Goal: Information Seeking & Learning: Understand process/instructions

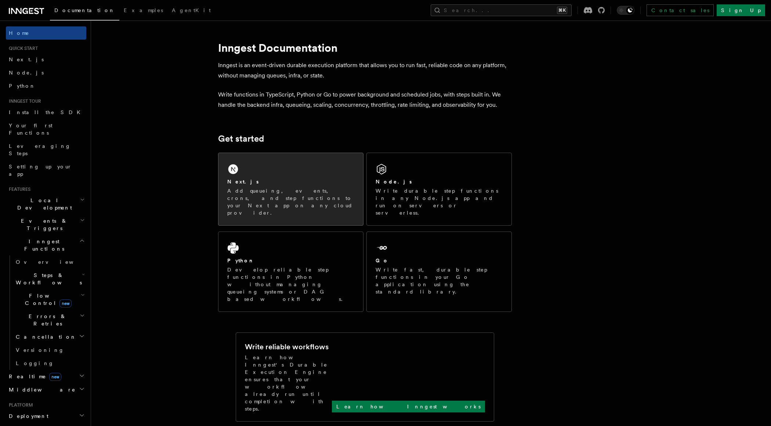
click at [234, 175] on div "Next.js Add queueing, events, crons, and step functions to your Next app on any…" at bounding box center [291, 189] width 145 height 72
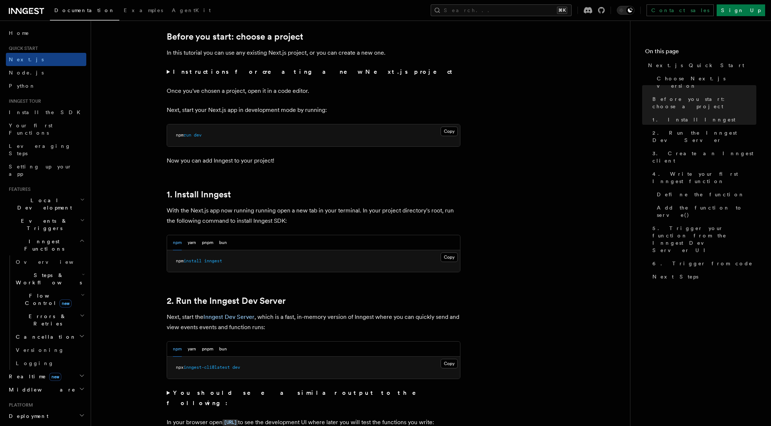
scroll to position [248, 0]
click at [191, 246] on button "yarn" at bounding box center [192, 243] width 8 height 15
click at [207, 246] on button "pnpm" at bounding box center [207, 243] width 11 height 15
click at [447, 259] on button "Copy Copied" at bounding box center [449, 258] width 17 height 10
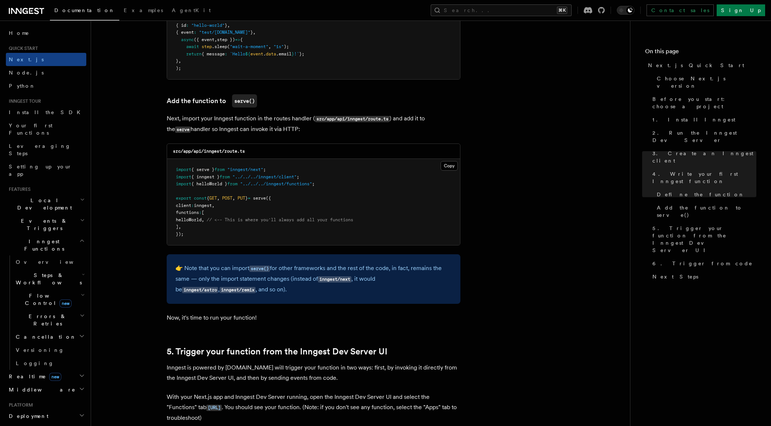
scroll to position [1396, 0]
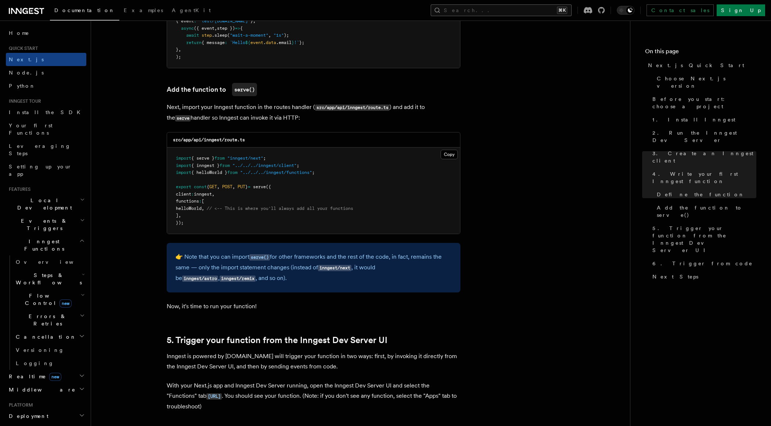
click at [518, 9] on button "Search... ⌘K" at bounding box center [501, 10] width 141 height 12
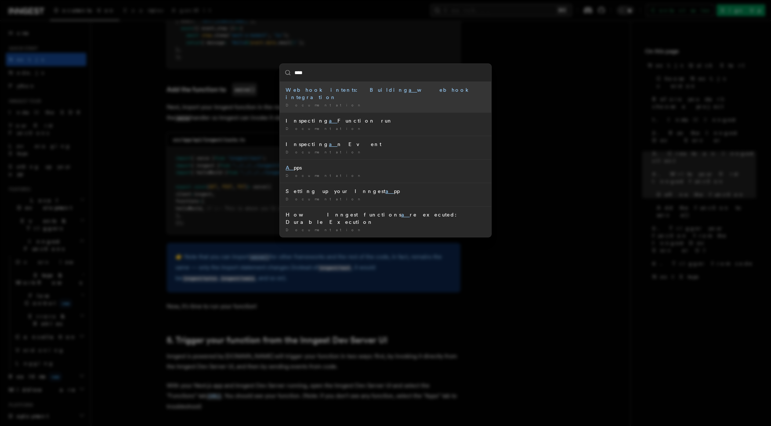
type input "*****"
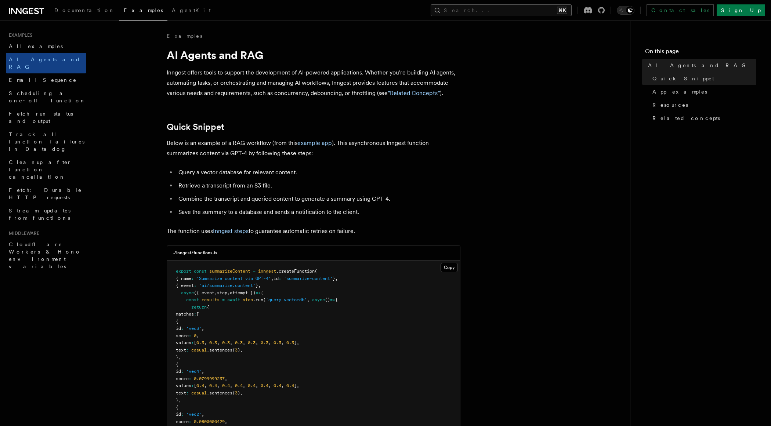
click at [492, 13] on button "Search... ⌘K" at bounding box center [501, 10] width 141 height 12
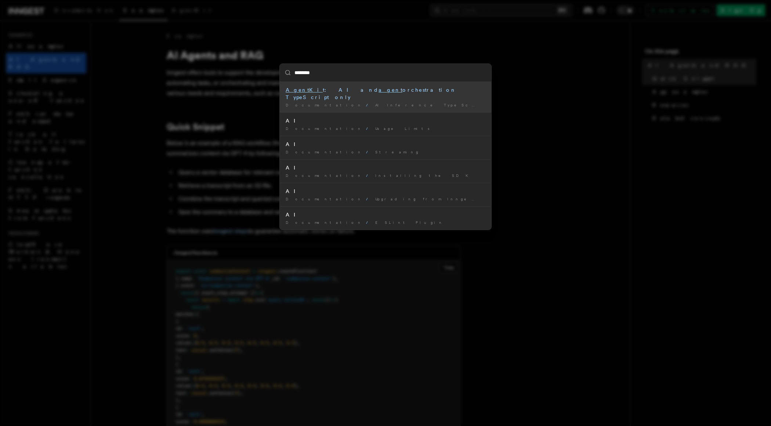
type input "*********"
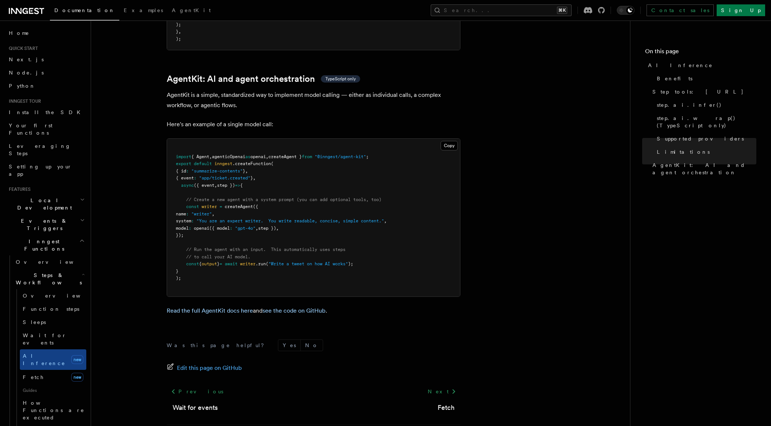
scroll to position [2124, 0]
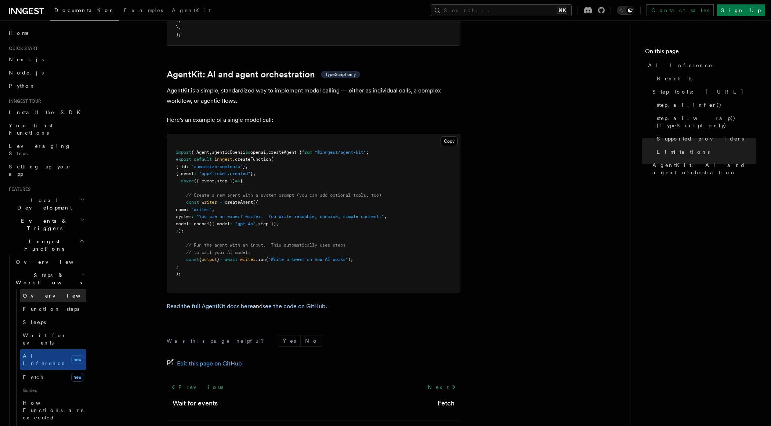
click at [55, 289] on link "Overview" at bounding box center [53, 295] width 66 height 13
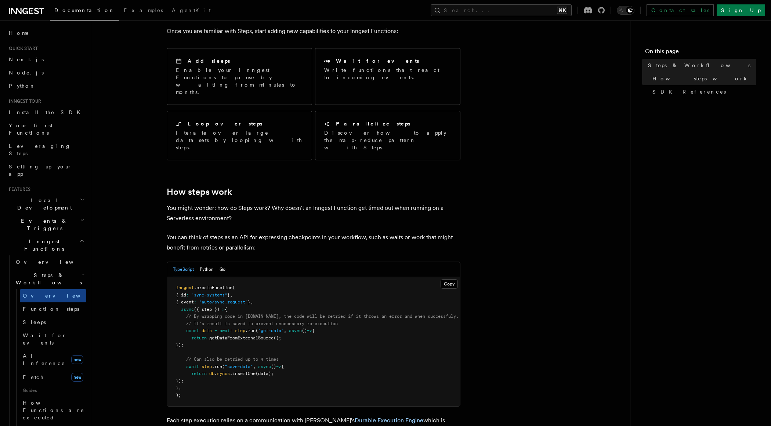
scroll to position [136, 0]
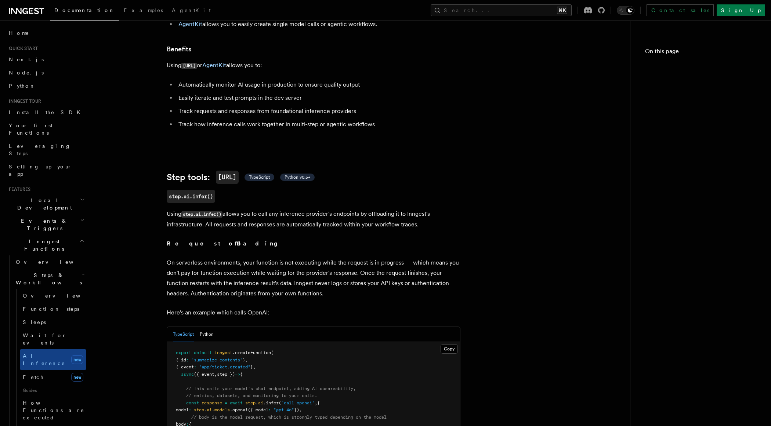
scroll to position [2124, 0]
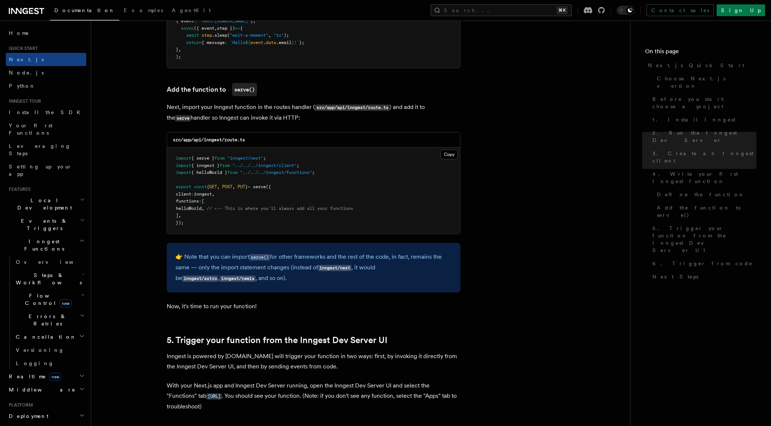
scroll to position [1382, 0]
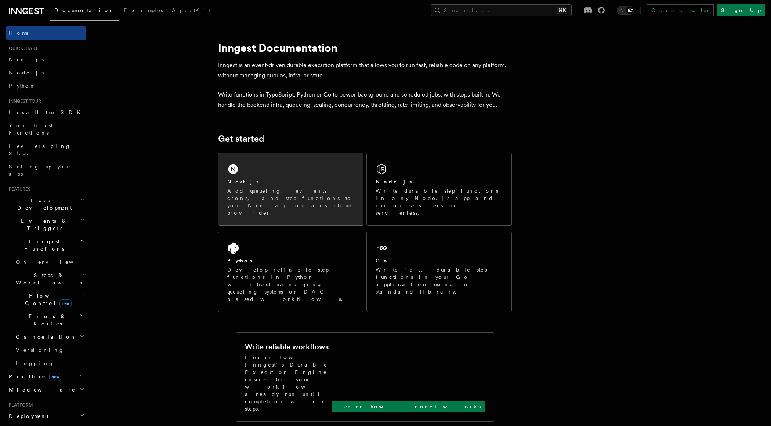
click at [245, 163] on div "Next.js Add queueing, events, crons, and step functions to your Next app on any…" at bounding box center [291, 189] width 145 height 72
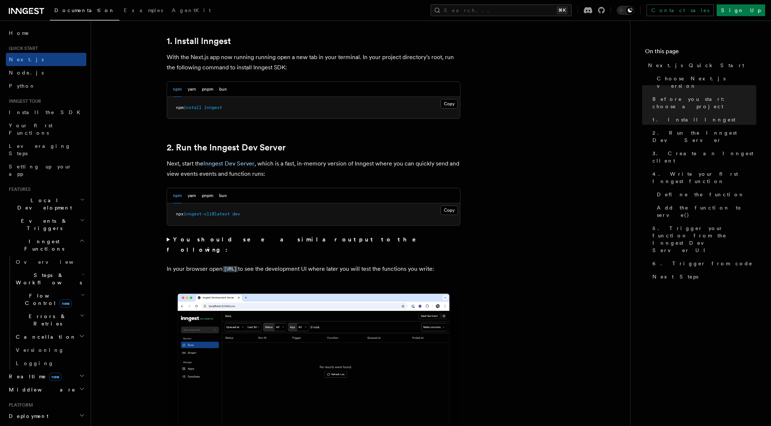
scroll to position [403, 0]
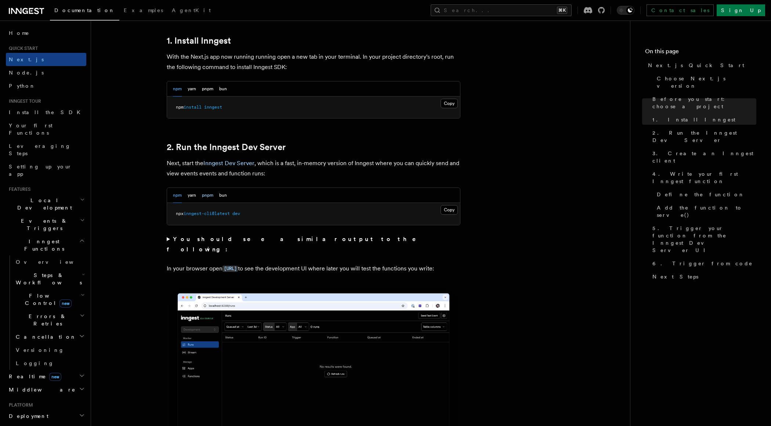
click at [211, 195] on button "pnpm" at bounding box center [207, 195] width 11 height 15
click at [457, 210] on button "Copy Copied" at bounding box center [449, 210] width 17 height 10
